Goal: Submit feedback/report problem

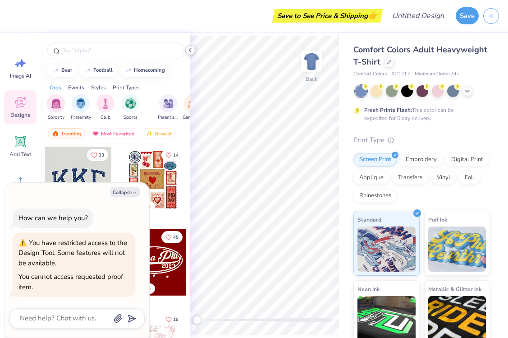
click at [191, 48] on polyline at bounding box center [190, 50] width 2 height 4
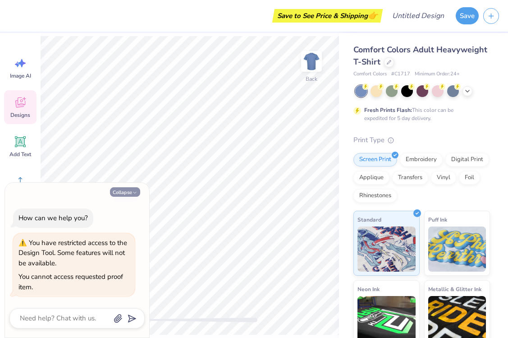
click at [128, 193] on button "Collapse" at bounding box center [125, 191] width 30 height 9
type textarea "x"
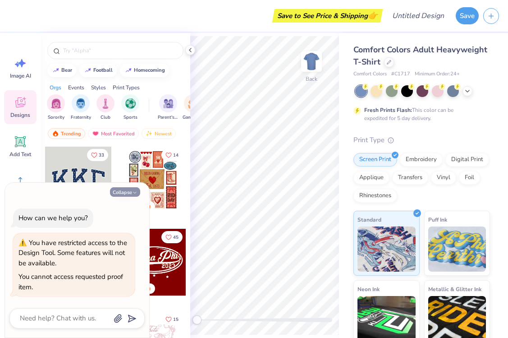
click at [131, 193] on button "Collapse" at bounding box center [125, 191] width 30 height 9
type textarea "x"
